Goal: Transaction & Acquisition: Purchase product/service

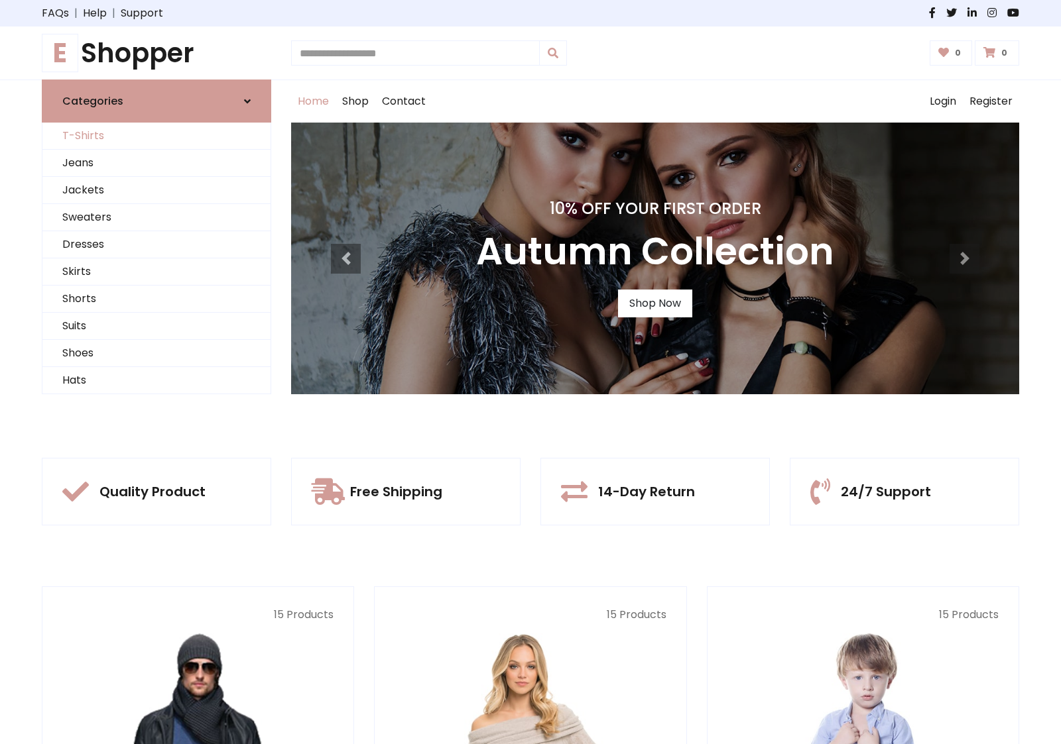
click at [156, 136] on link "T-Shirts" at bounding box center [156, 136] width 228 height 27
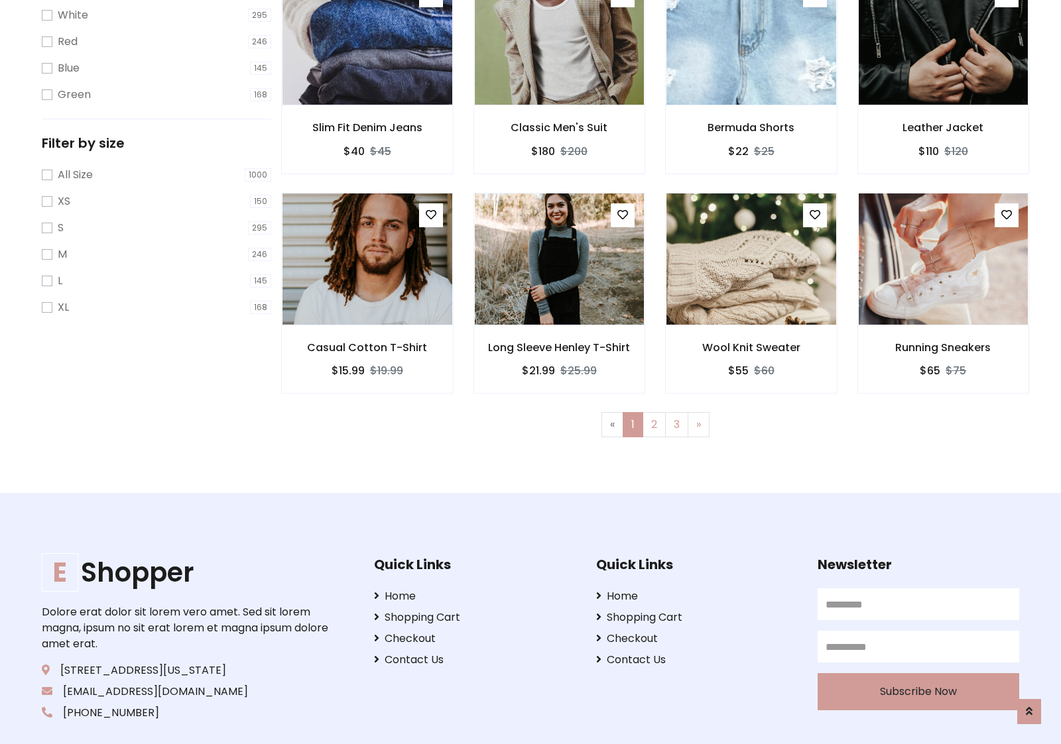
scroll to position [24, 0]
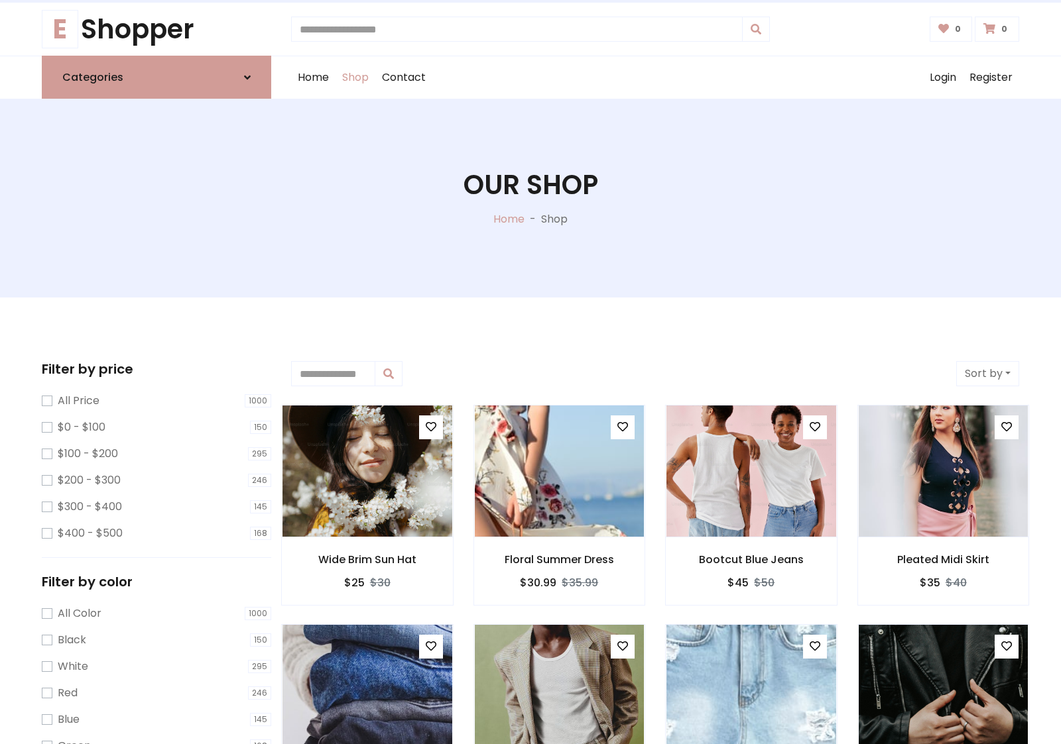
click at [530, 198] on h1 "Our Shop" at bounding box center [530, 185] width 135 height 32
click at [655, 78] on div "Home Shop Contact Log out Login Register" at bounding box center [655, 77] width 728 height 42
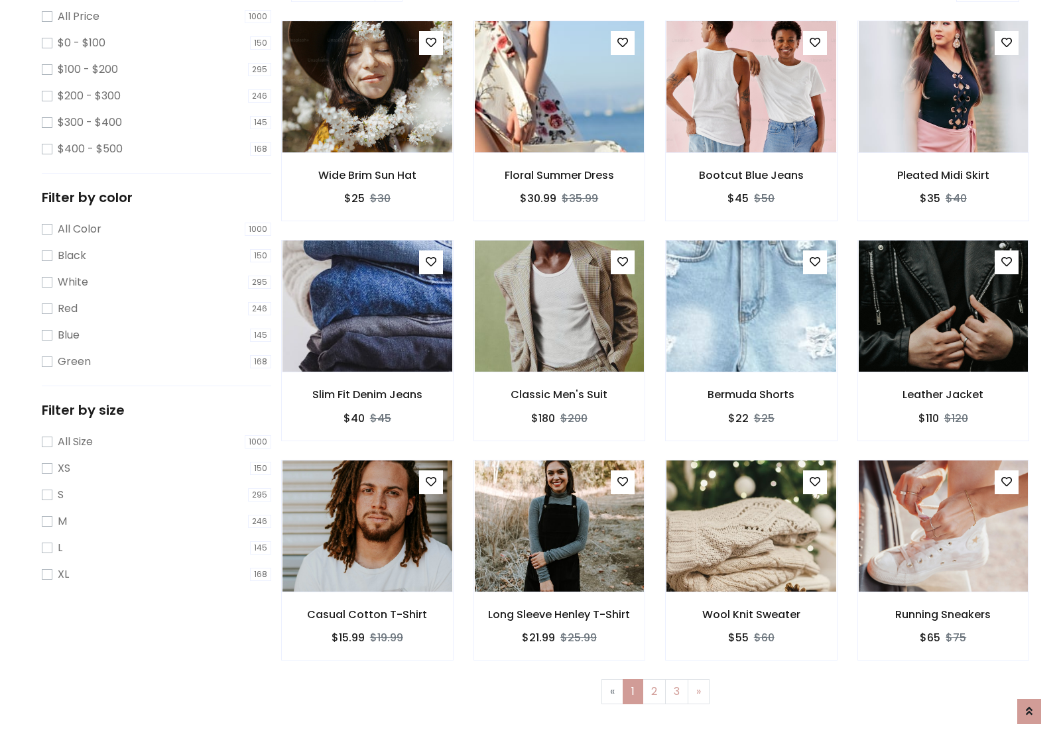
scroll to position [362, 0]
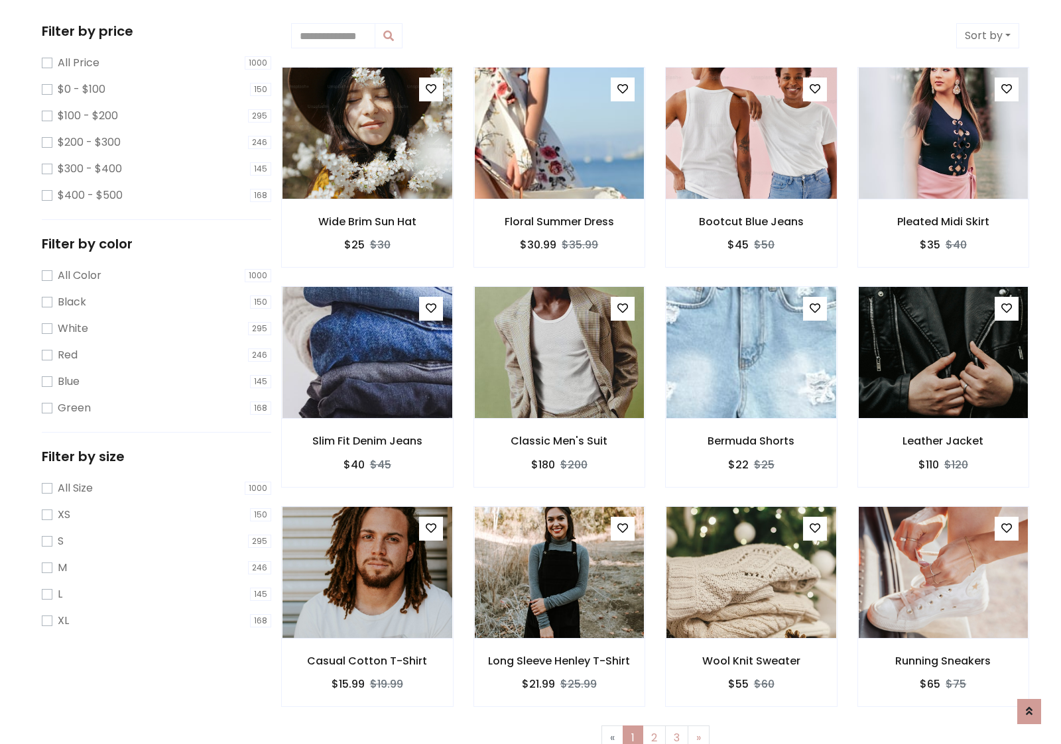
click at [750, 133] on img at bounding box center [751, 133] width 204 height 318
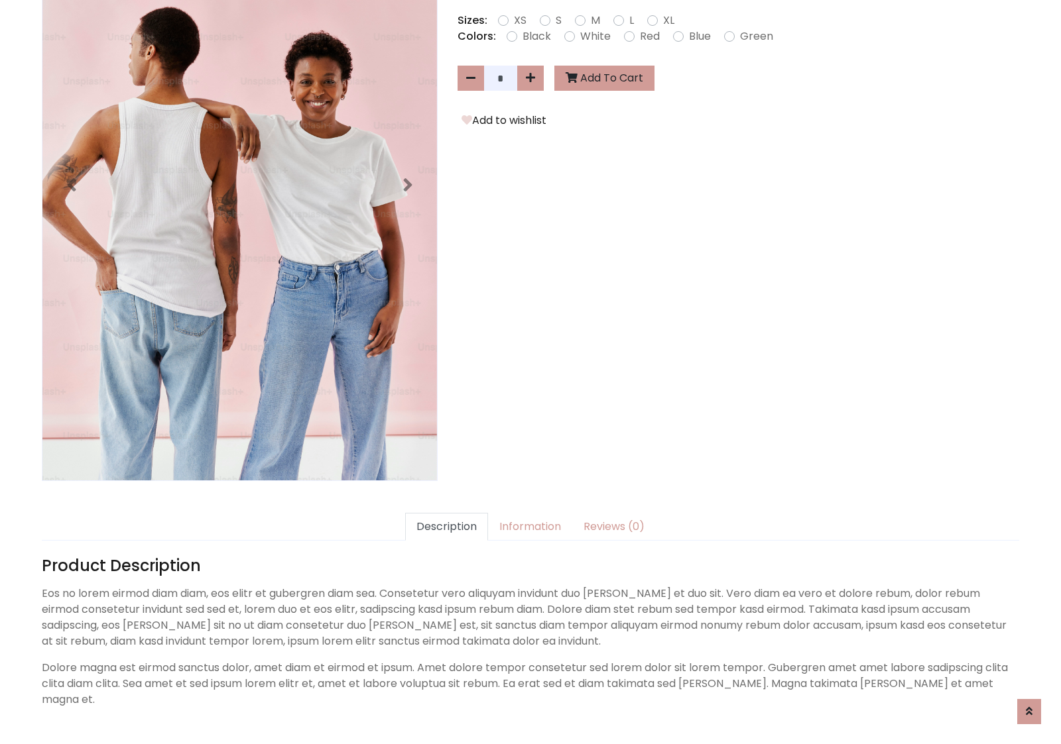
scroll to position [324, 0]
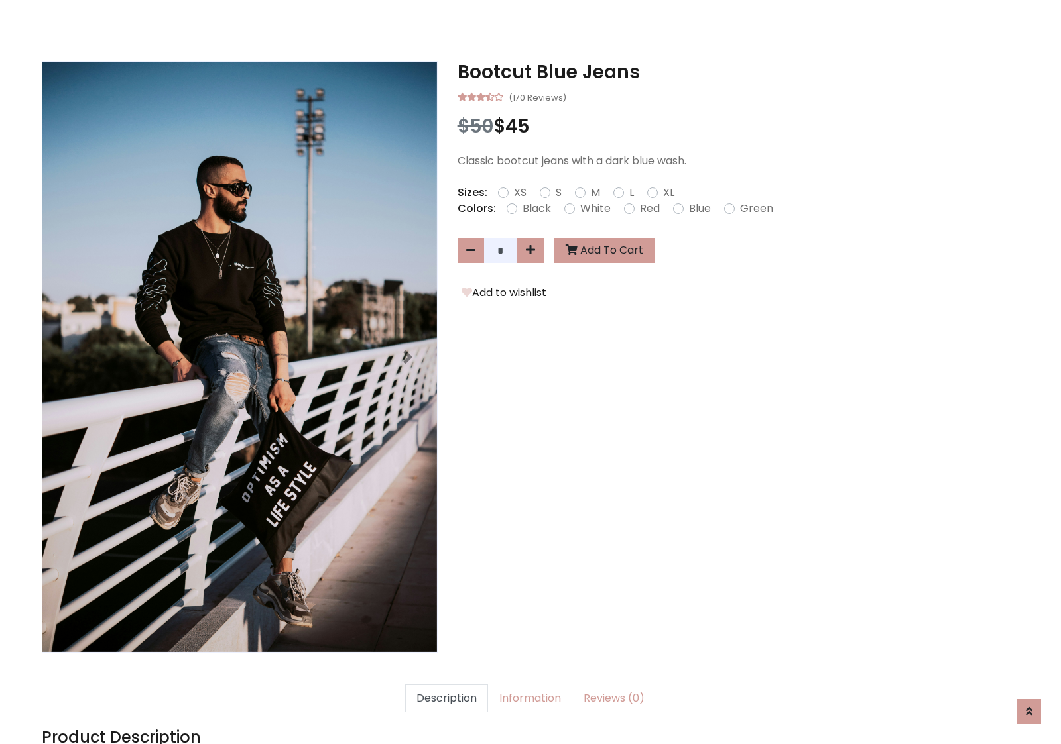
click at [738, 72] on h3 "Bootcut Blue Jeans" at bounding box center [737, 72] width 561 height 23
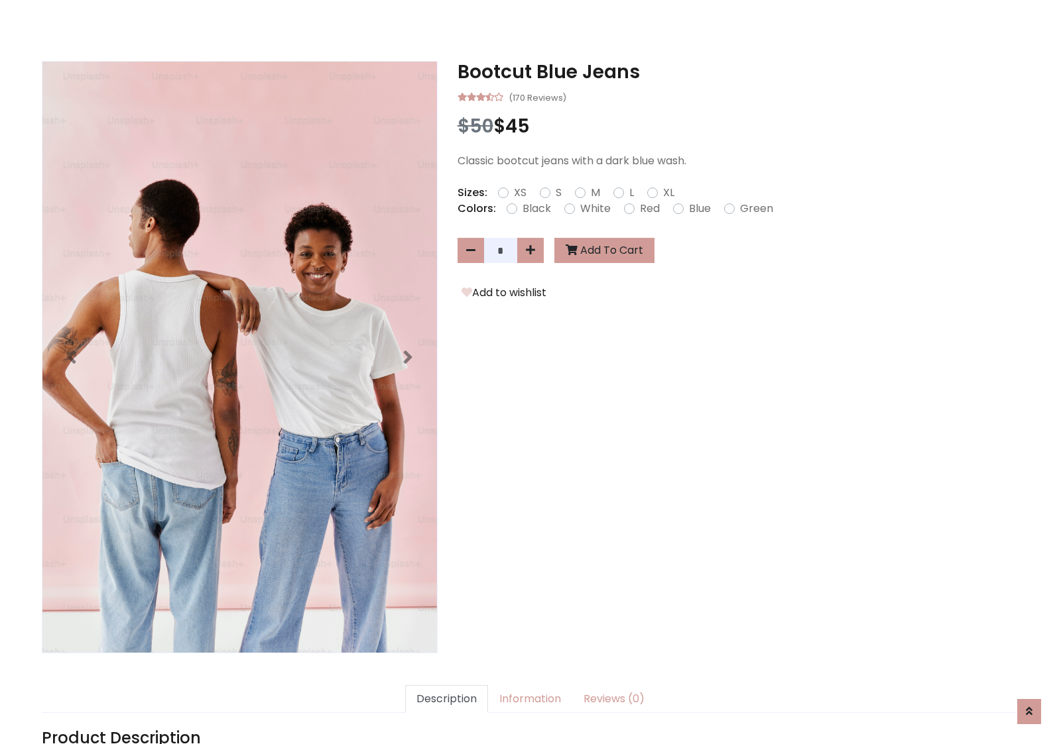
click at [738, 72] on h3 "Bootcut Blue Jeans" at bounding box center [737, 72] width 561 height 23
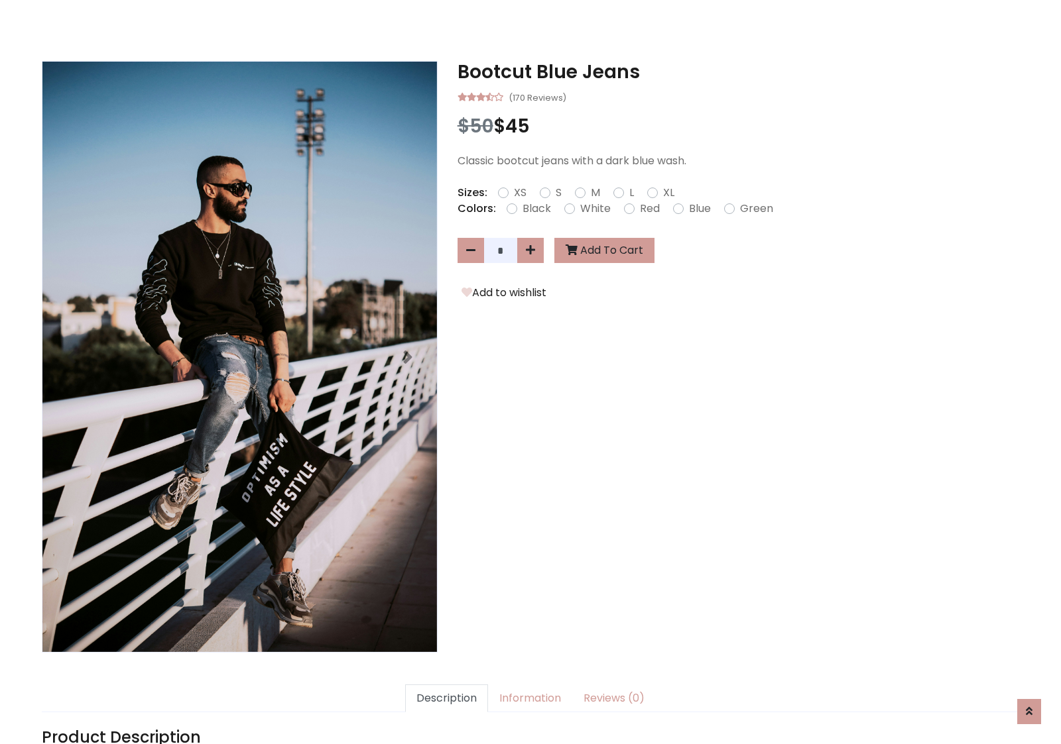
click at [738, 72] on h3 "Bootcut Blue Jeans" at bounding box center [737, 72] width 561 height 23
